Goal: Book appointment/travel/reservation

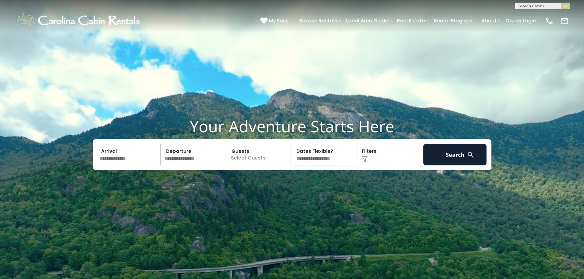
click at [107, 166] on input "text" at bounding box center [129, 154] width 63 height 21
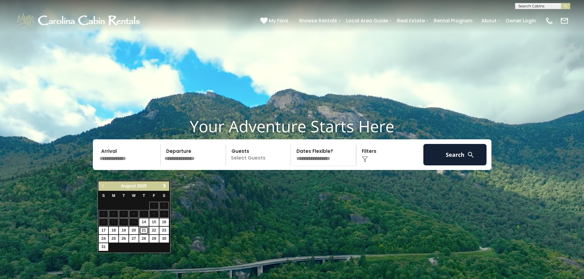
click at [145, 230] on link "21" at bounding box center [144, 231] width 10 height 8
type input "*******"
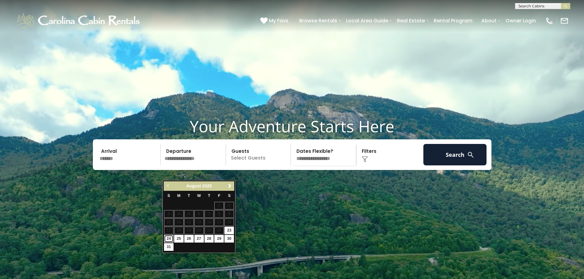
click at [170, 240] on link "24" at bounding box center [169, 239] width 10 height 8
type input "*******"
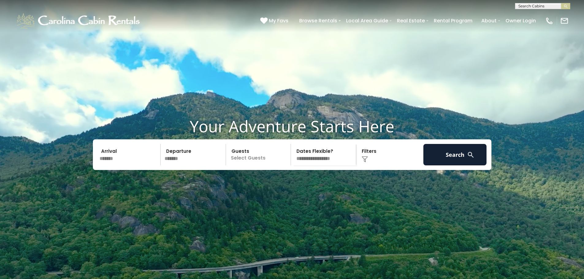
click at [237, 166] on p "Select Guests" at bounding box center [259, 154] width 63 height 21
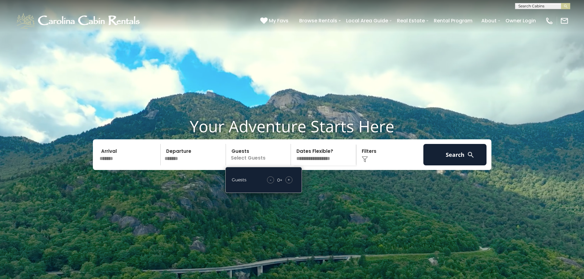
click at [290, 189] on div "Guests - 0 + +" at bounding box center [263, 180] width 77 height 26
click at [287, 191] on div "Guests - 0 + +" at bounding box center [263, 180] width 77 height 26
click at [291, 184] on div "+" at bounding box center [288, 180] width 7 height 7
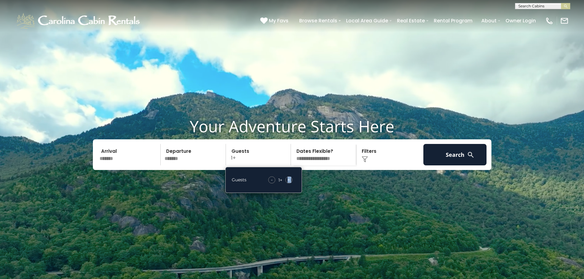
click at [291, 184] on div "+" at bounding box center [288, 180] width 7 height 7
click at [290, 184] on div "+" at bounding box center [288, 180] width 7 height 7
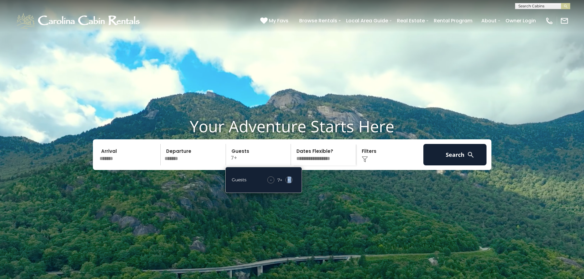
click at [287, 184] on div "+" at bounding box center [288, 180] width 7 height 7
click at [286, 184] on div "+" at bounding box center [288, 180] width 7 height 7
click at [270, 184] on div "-" at bounding box center [270, 180] width 7 height 7
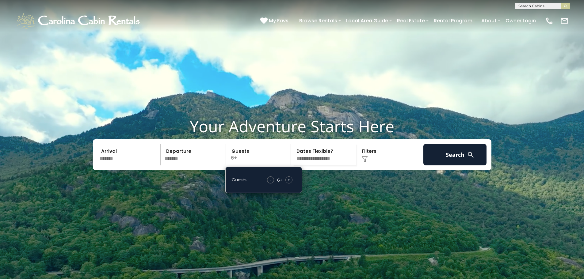
click at [289, 183] on span "+" at bounding box center [289, 180] width 2 height 6
click at [312, 166] on select "**********" at bounding box center [324, 154] width 63 height 21
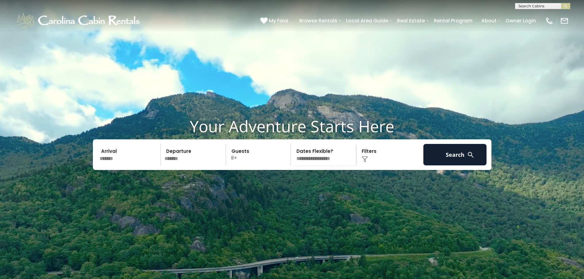
click at [310, 166] on select "**********" at bounding box center [324, 154] width 63 height 21
click at [364, 166] on div "Click to Choose" at bounding box center [389, 154] width 63 height 21
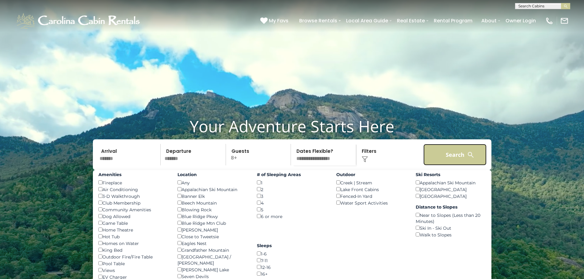
click at [444, 166] on button "Search" at bounding box center [454, 154] width 63 height 21
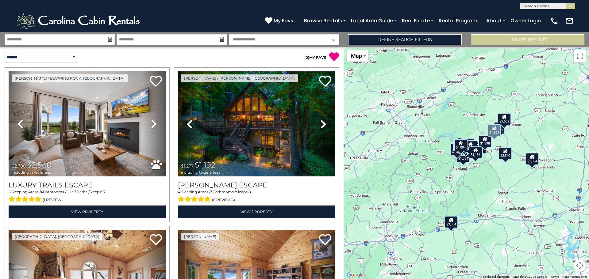
scroll to position [102, 0]
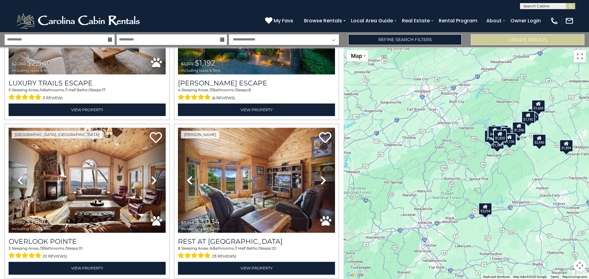
drag, startPoint x: 475, startPoint y: 191, endPoint x: 505, endPoint y: 178, distance: 33.3
click at [506, 178] on div "$2,540 $1,192 $1,820 $3,034 $1,799 $1,822 $1,076 $1,126 $971 $1,004 $1,515 $1,3…" at bounding box center [465, 163] width 245 height 232
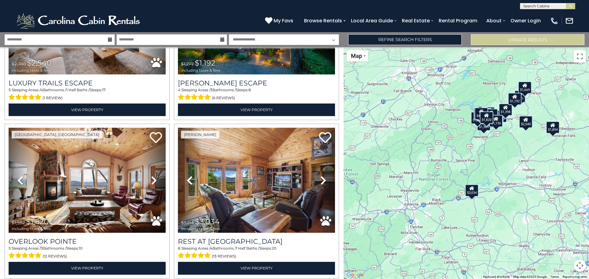
drag, startPoint x: 411, startPoint y: 203, endPoint x: 404, endPoint y: 182, distance: 21.7
click at [388, 187] on div "$2,540 $1,192 $1,820 $3,034 $1,799 $1,822 $1,076 $1,126 $971 $1,004 $1,515 $1,3…" at bounding box center [465, 163] width 245 height 232
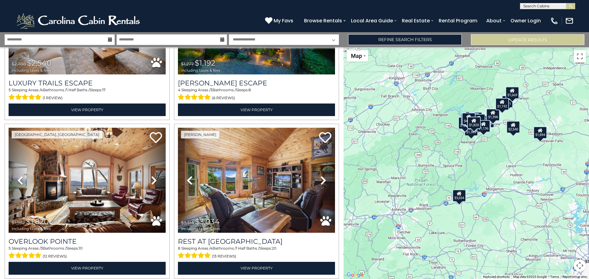
click at [524, 116] on div "$2,540 $1,192 $1,820 $3,034 $1,799 $1,822 $1,076 $1,126 $971 $1,004 $1,515 $1,3…" at bounding box center [465, 163] width 245 height 232
click at [514, 119] on div "$2,540 $1,192 $1,820 $3,034 $1,799 $1,822 $1,076 $1,126 $971 $1,004 $1,515 $1,3…" at bounding box center [465, 163] width 245 height 232
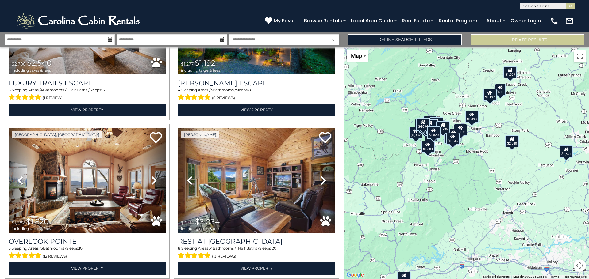
click at [495, 111] on div "$2,540 $1,192 $1,820 $3,034 $1,799 $1,822 $1,076 $1,126 $971 $1,004 $1,515 $1,3…" at bounding box center [465, 163] width 245 height 232
click at [487, 117] on div "$2,540 $1,192 $1,820 $3,034 $1,799 $1,822 $1,076 $1,126 $971 $1,004 $1,515 $1,3…" at bounding box center [465, 163] width 245 height 232
click at [487, 116] on div "$2,540 $1,192 $1,820 $3,034 $1,799 $1,822 $1,076 $1,126 $971 $1,004 $1,515 $1,3…" at bounding box center [465, 163] width 245 height 232
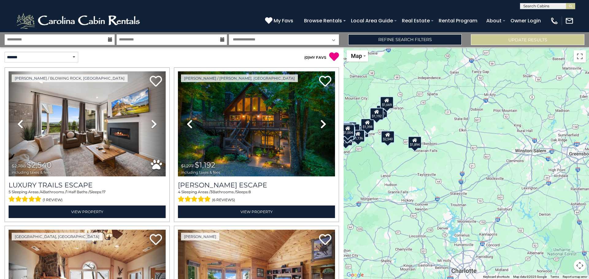
drag, startPoint x: 529, startPoint y: 192, endPoint x: 411, endPoint y: 175, distance: 118.3
click at [411, 175] on div "$2,540 $1,192 $1,820 $3,034 $1,799 $1,822 $1,076 $1,126 $971 $1,004 $1,515 $1,3…" at bounding box center [465, 163] width 245 height 232
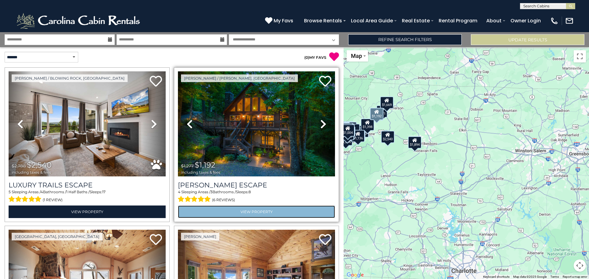
click at [263, 209] on link "View Property" at bounding box center [256, 212] width 157 height 13
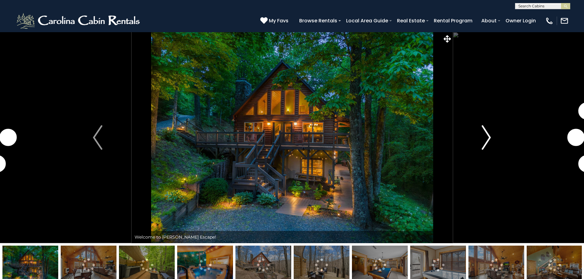
click at [488, 137] on img "Next" at bounding box center [486, 137] width 9 height 25
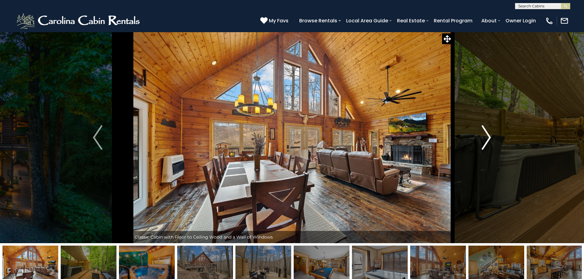
click at [485, 140] on img "Next" at bounding box center [486, 137] width 9 height 25
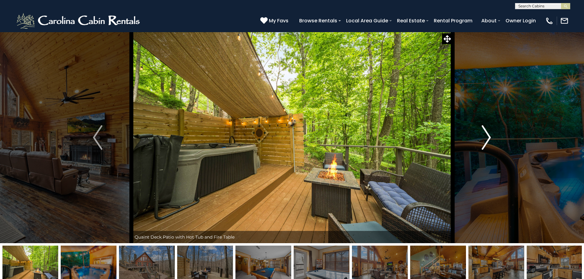
click at [485, 140] on img "Next" at bounding box center [486, 137] width 9 height 25
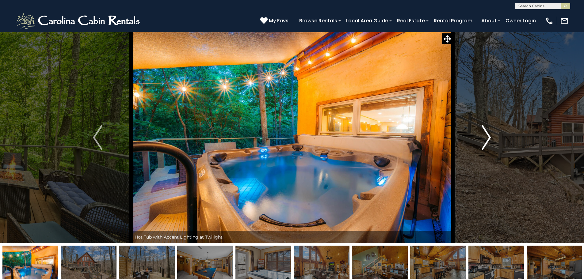
click at [485, 140] on img "Next" at bounding box center [486, 137] width 9 height 25
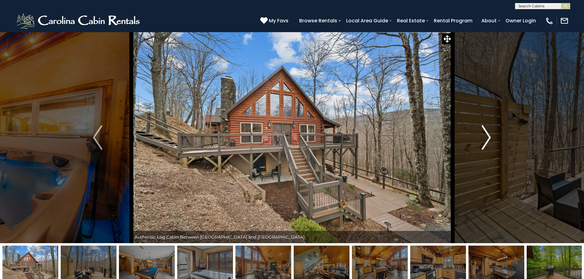
click at [485, 140] on img "Next" at bounding box center [486, 137] width 9 height 25
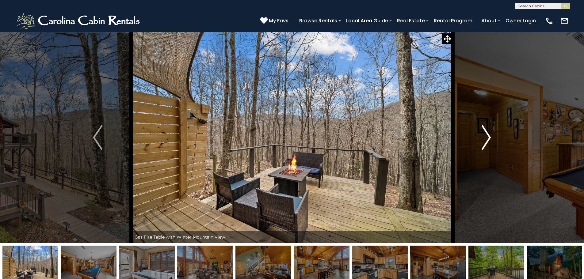
click at [485, 140] on img "Next" at bounding box center [486, 137] width 9 height 25
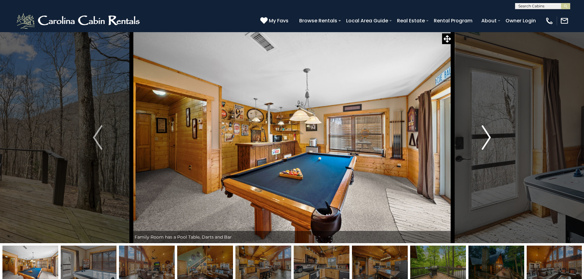
click at [485, 140] on img "Next" at bounding box center [486, 137] width 9 height 25
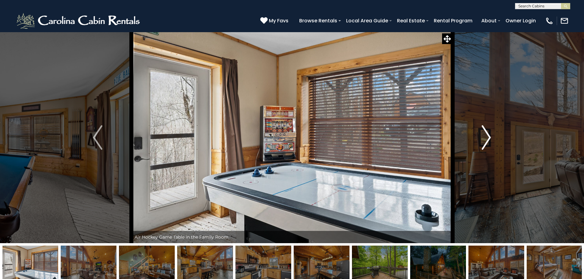
click at [485, 140] on img "Next" at bounding box center [486, 137] width 9 height 25
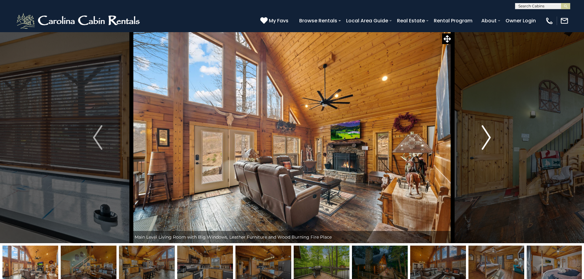
click at [485, 140] on img "Next" at bounding box center [486, 137] width 9 height 25
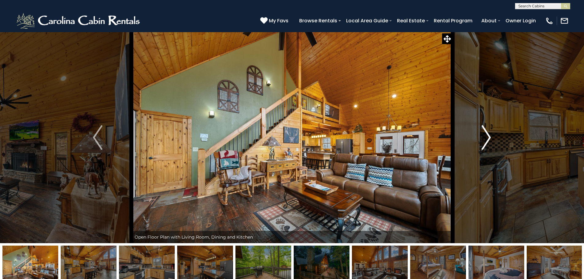
click at [485, 140] on img "Next" at bounding box center [486, 137] width 9 height 25
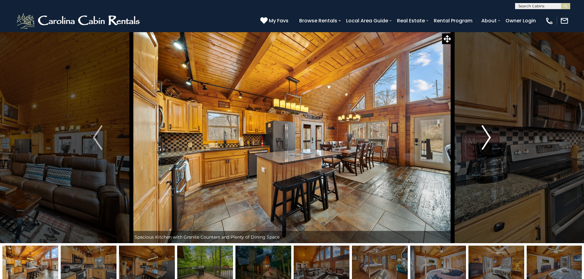
click at [485, 135] on img "Next" at bounding box center [486, 137] width 9 height 25
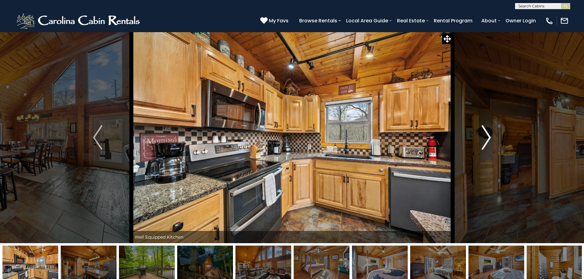
click at [485, 135] on img "Next" at bounding box center [486, 137] width 9 height 25
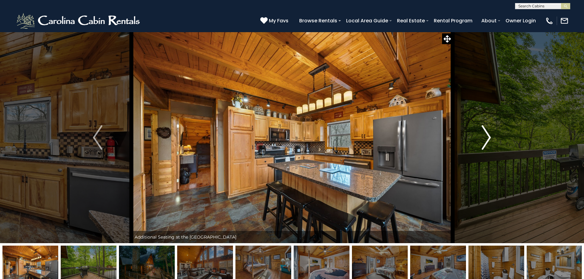
click at [485, 135] on img "Next" at bounding box center [486, 137] width 9 height 25
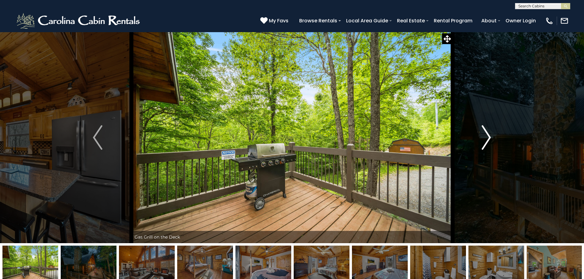
click at [485, 135] on img "Next" at bounding box center [486, 137] width 9 height 25
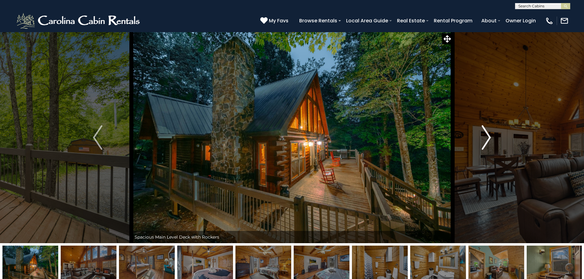
click at [485, 135] on img "Next" at bounding box center [486, 137] width 9 height 25
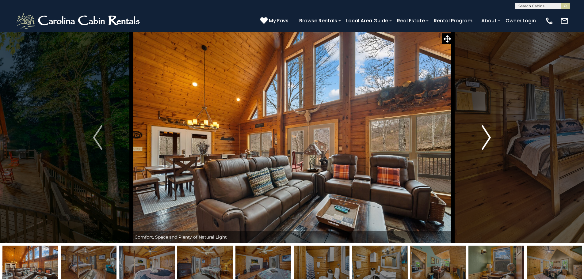
click at [485, 135] on img "Next" at bounding box center [486, 137] width 9 height 25
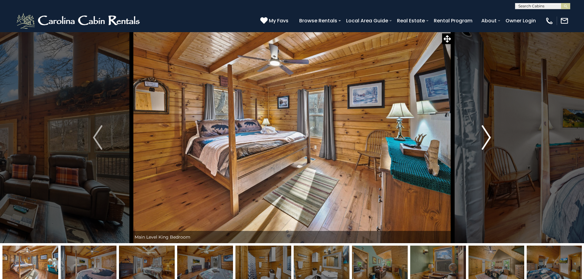
click at [485, 135] on img "Next" at bounding box center [486, 137] width 9 height 25
